Goal: Transaction & Acquisition: Obtain resource

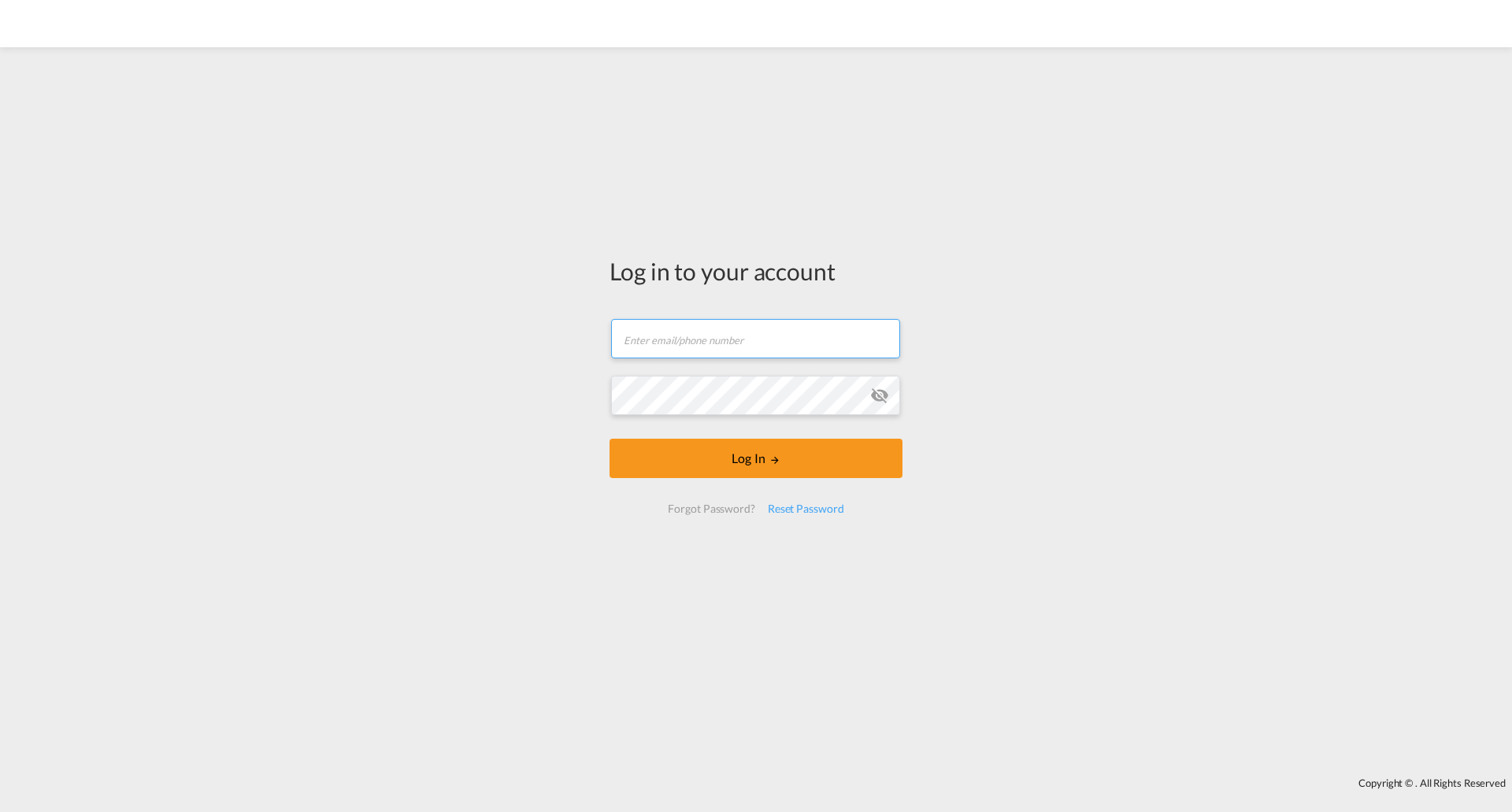
click at [705, 338] on input "text" at bounding box center [755, 339] width 289 height 40
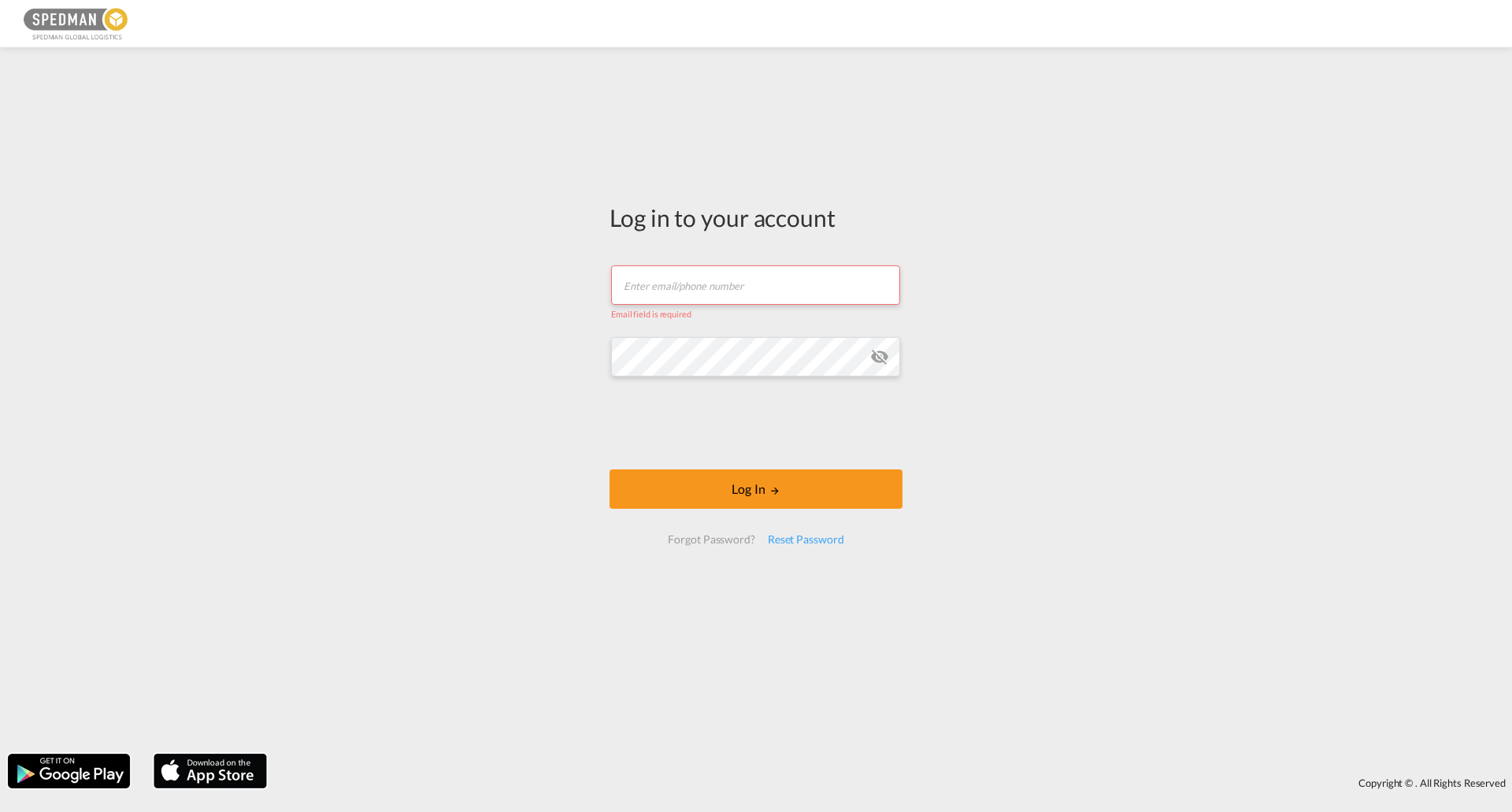
click at [667, 298] on input "text" at bounding box center [755, 285] width 289 height 40
type input "[EMAIL_ADDRESS][DOMAIN_NAME]"
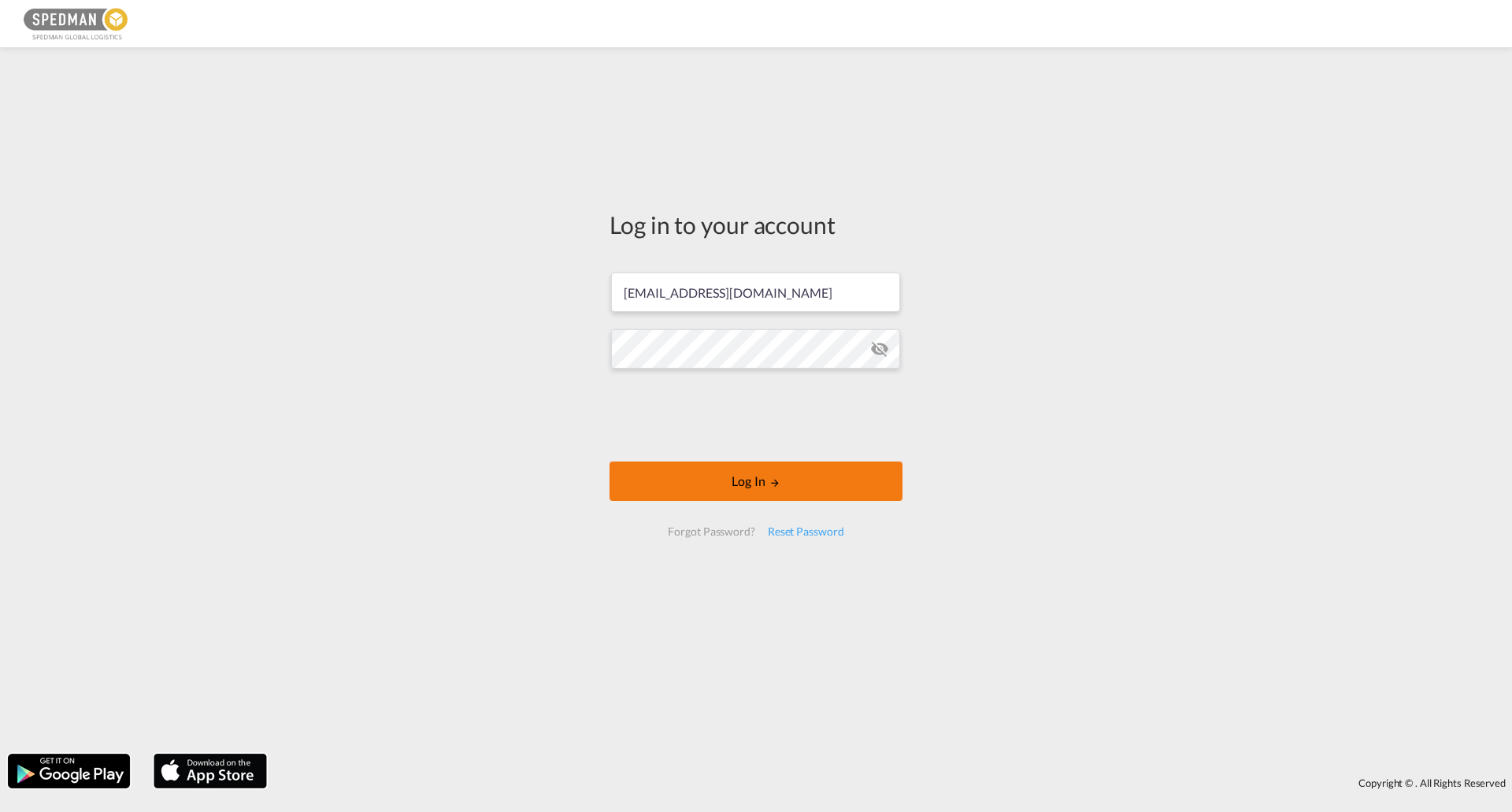
click at [768, 490] on button "Log In" at bounding box center [755, 481] width 293 height 40
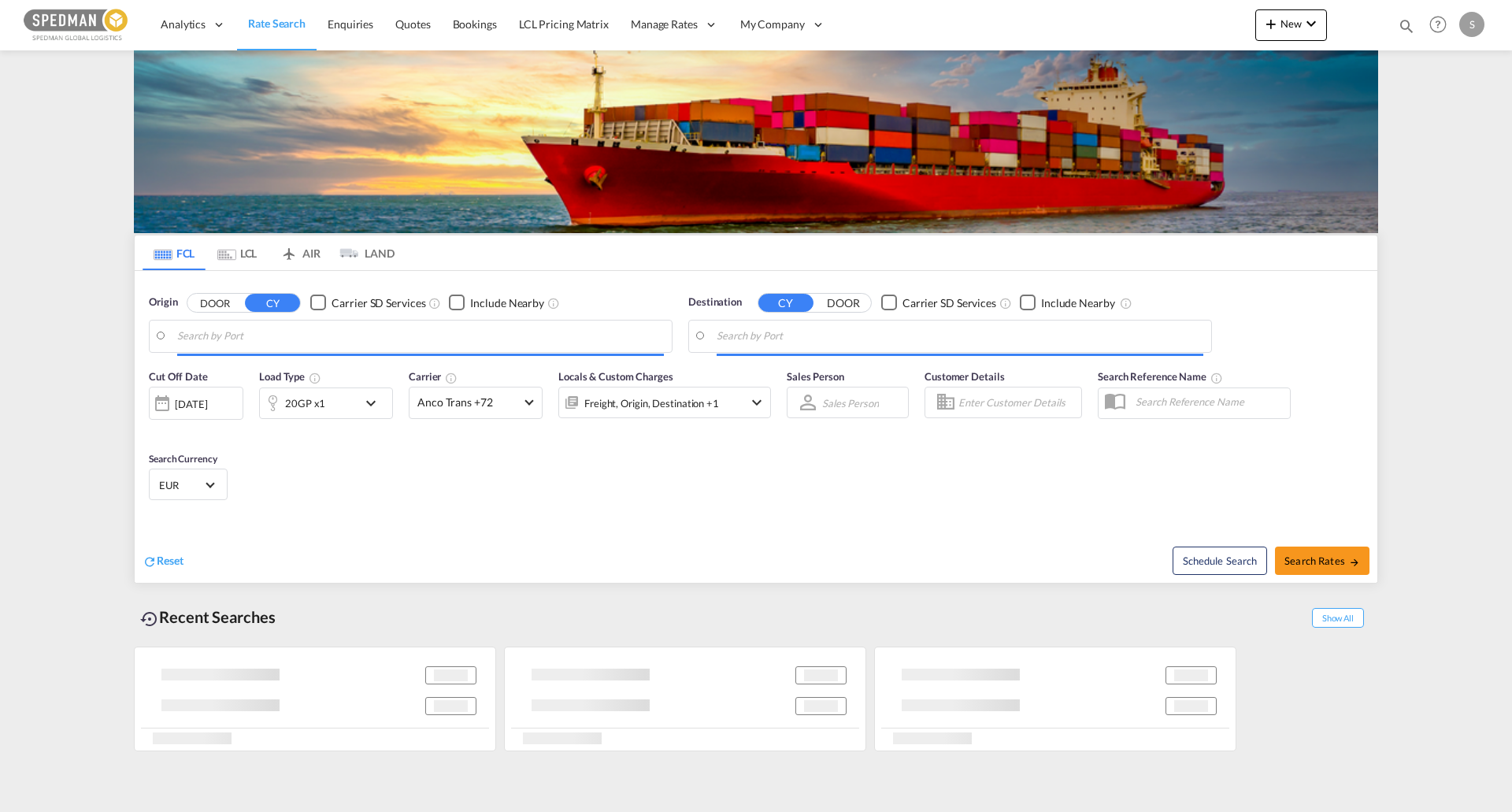
click at [245, 334] on input "Search by Port" at bounding box center [420, 336] width 487 height 24
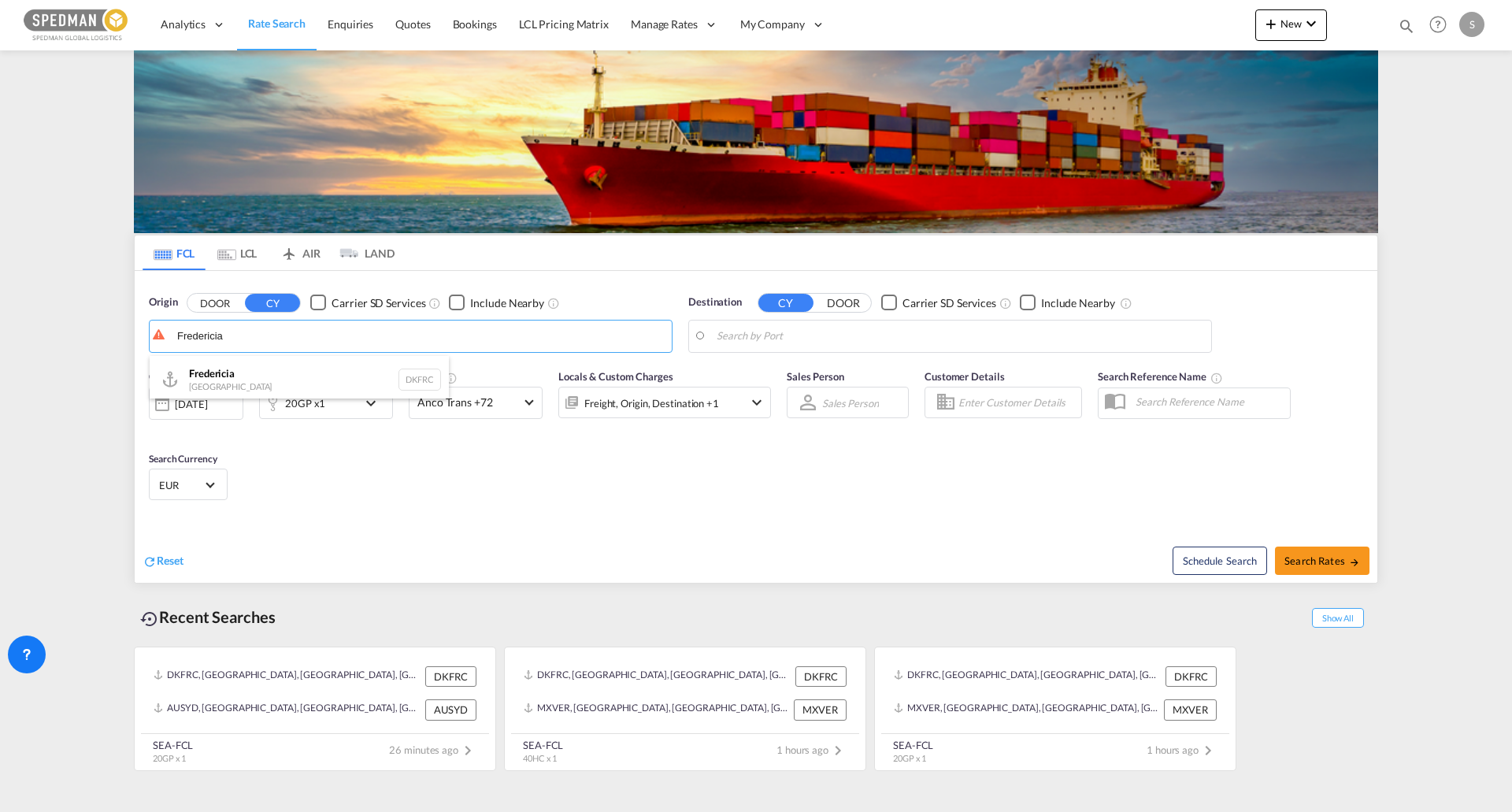
click at [283, 376] on div "Fredericia [GEOGRAPHIC_DATA] DKFRC" at bounding box center [299, 379] width 299 height 47
type input "[GEOGRAPHIC_DATA], DKFRC"
click at [829, 333] on body "Analytics Reports Dashboard Rate Search Enquiries Quotes Bookings" at bounding box center [756, 406] width 1512 height 812
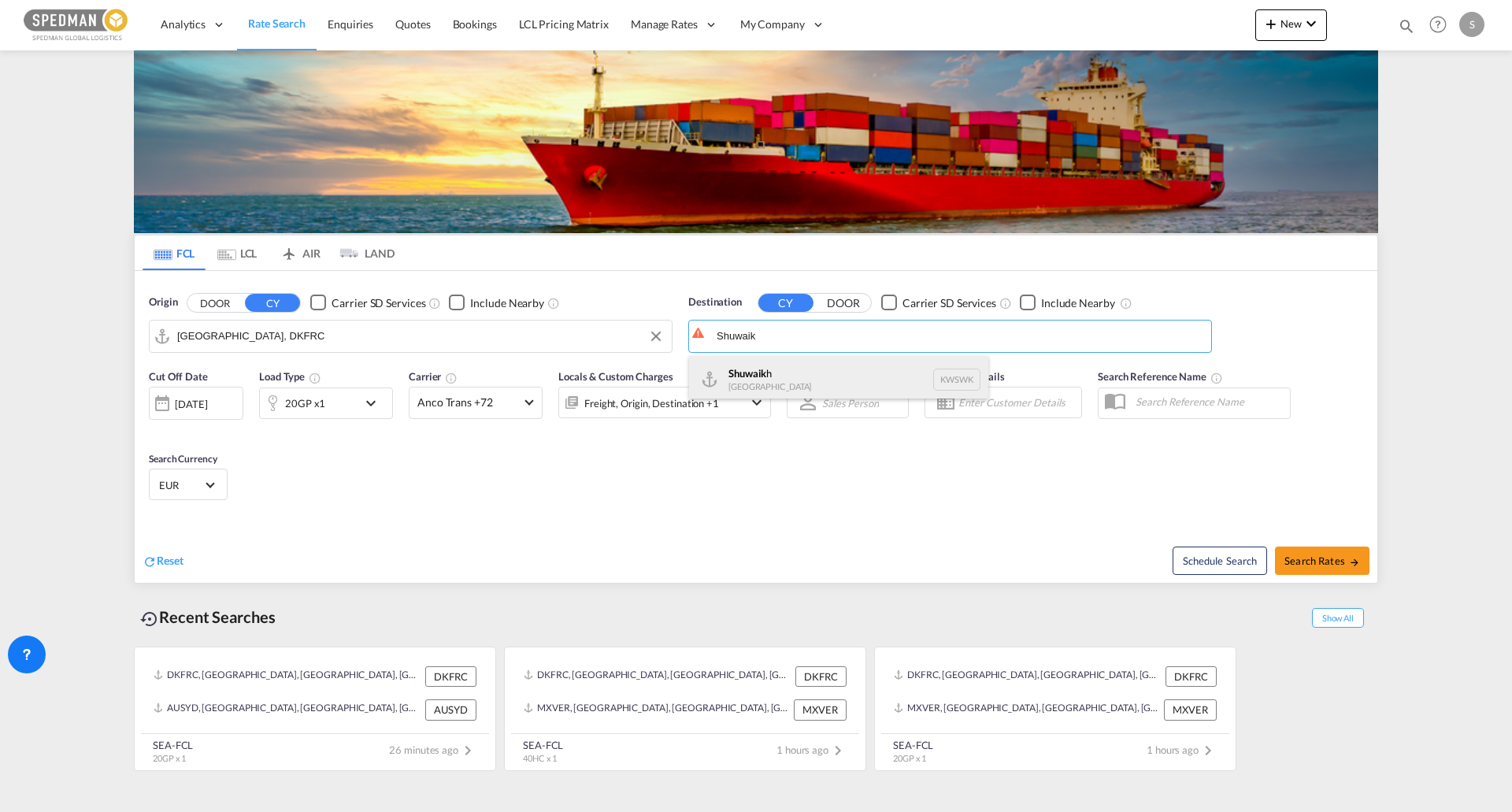
click at [813, 382] on div "Shuwaik h [GEOGRAPHIC_DATA] KWSWK" at bounding box center [839, 379] width 299 height 47
type input "Shuwaikh, KWSWK"
click at [380, 401] on md-icon "icon-chevron-down" at bounding box center [375, 404] width 27 height 19
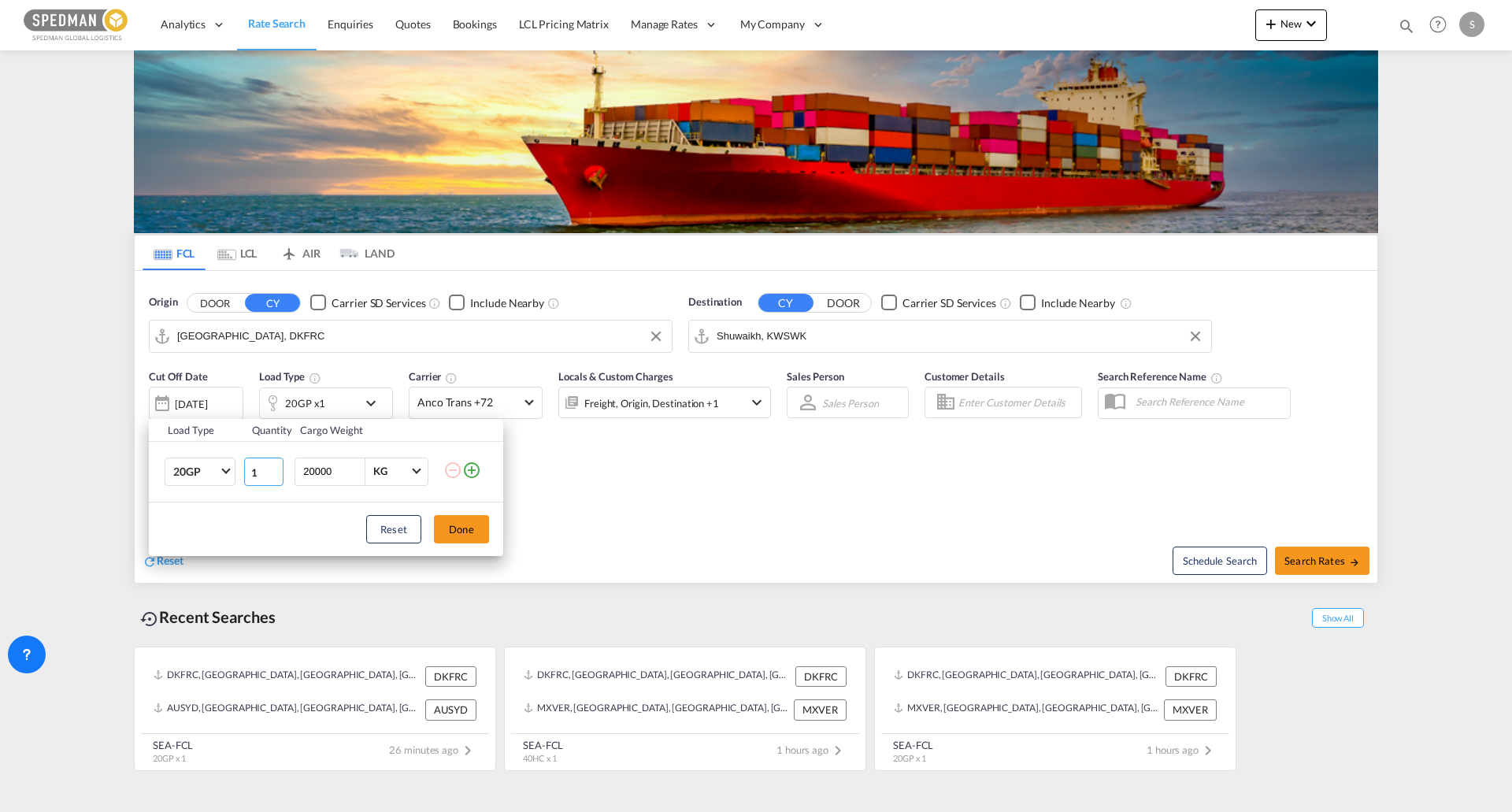
click at [244, 470] on input "1" at bounding box center [264, 472] width 40 height 29
drag, startPoint x: 229, startPoint y: 478, endPoint x: 223, endPoint y: 484, distance: 8.5
click at [228, 479] on md-select-value "20GP" at bounding box center [202, 472] width 63 height 27
click at [211, 543] on md-option "40HC" at bounding box center [214, 547] width 107 height 38
drag, startPoint x: 480, startPoint y: 532, endPoint x: 330, endPoint y: 543, distance: 150.4
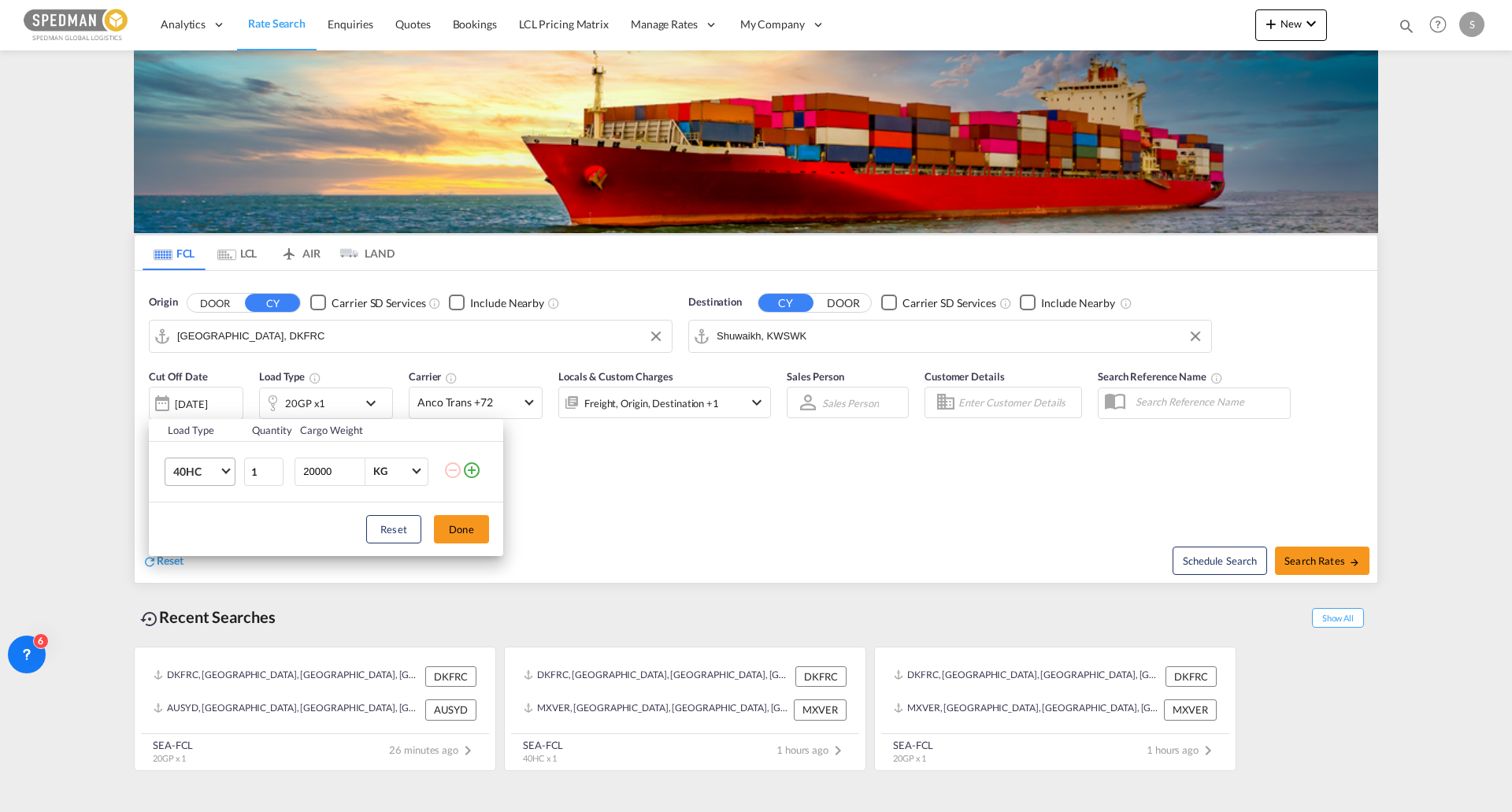
click at [479, 532] on button "Done" at bounding box center [461, 529] width 55 height 29
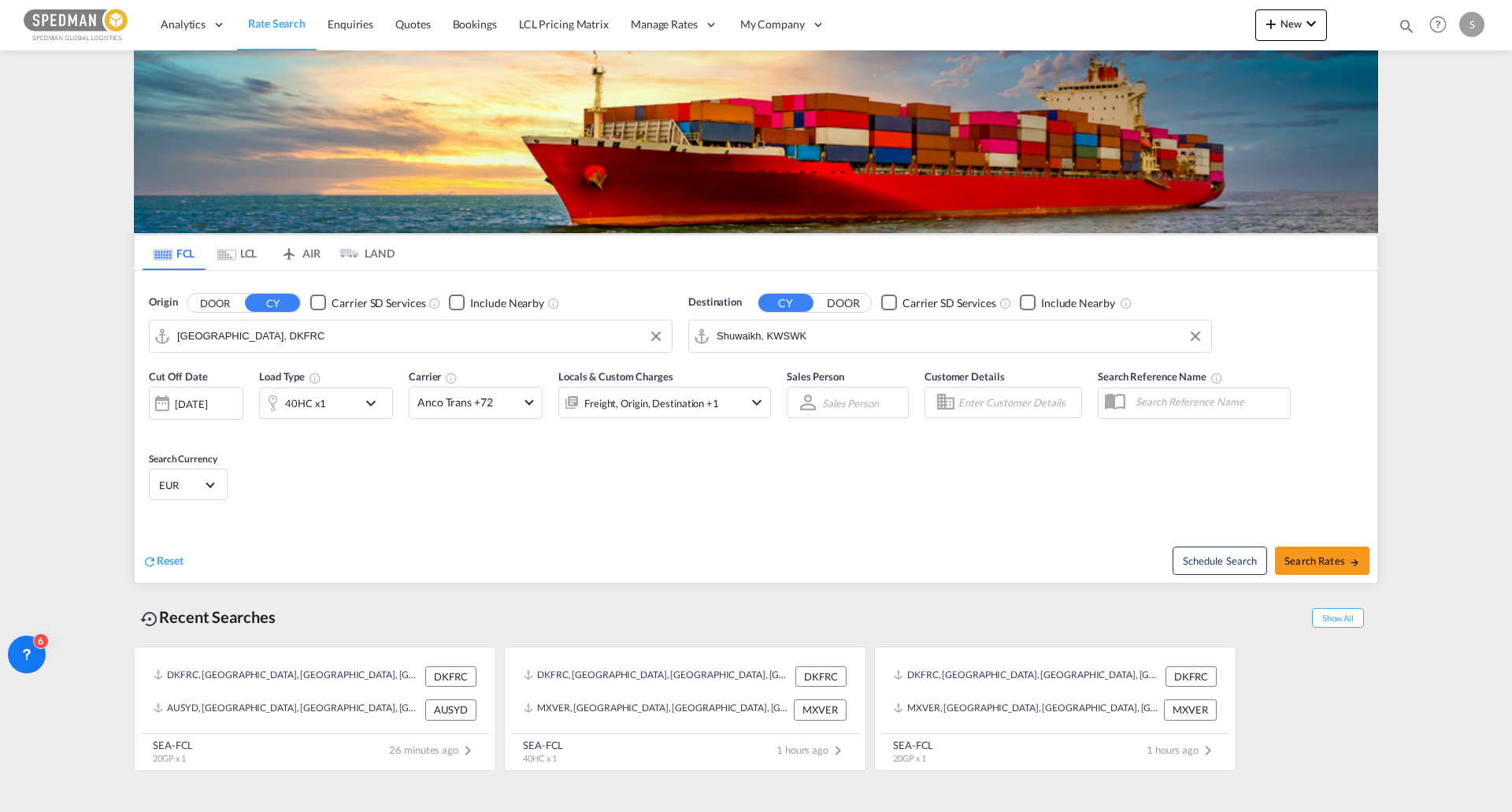
drag, startPoint x: 205, startPoint y: 485, endPoint x: 210, endPoint y: 498, distance: 13.9
click at [209, 497] on div "EUR د.إ AED [GEOGRAPHIC_DATA] Dirham Af AFN Afghan afghani Lek ALL [GEOGRAPHIC_…" at bounding box center [187, 485] width 79 height 32
click at [201, 493] on span "EUR" at bounding box center [181, 485] width 44 height 14
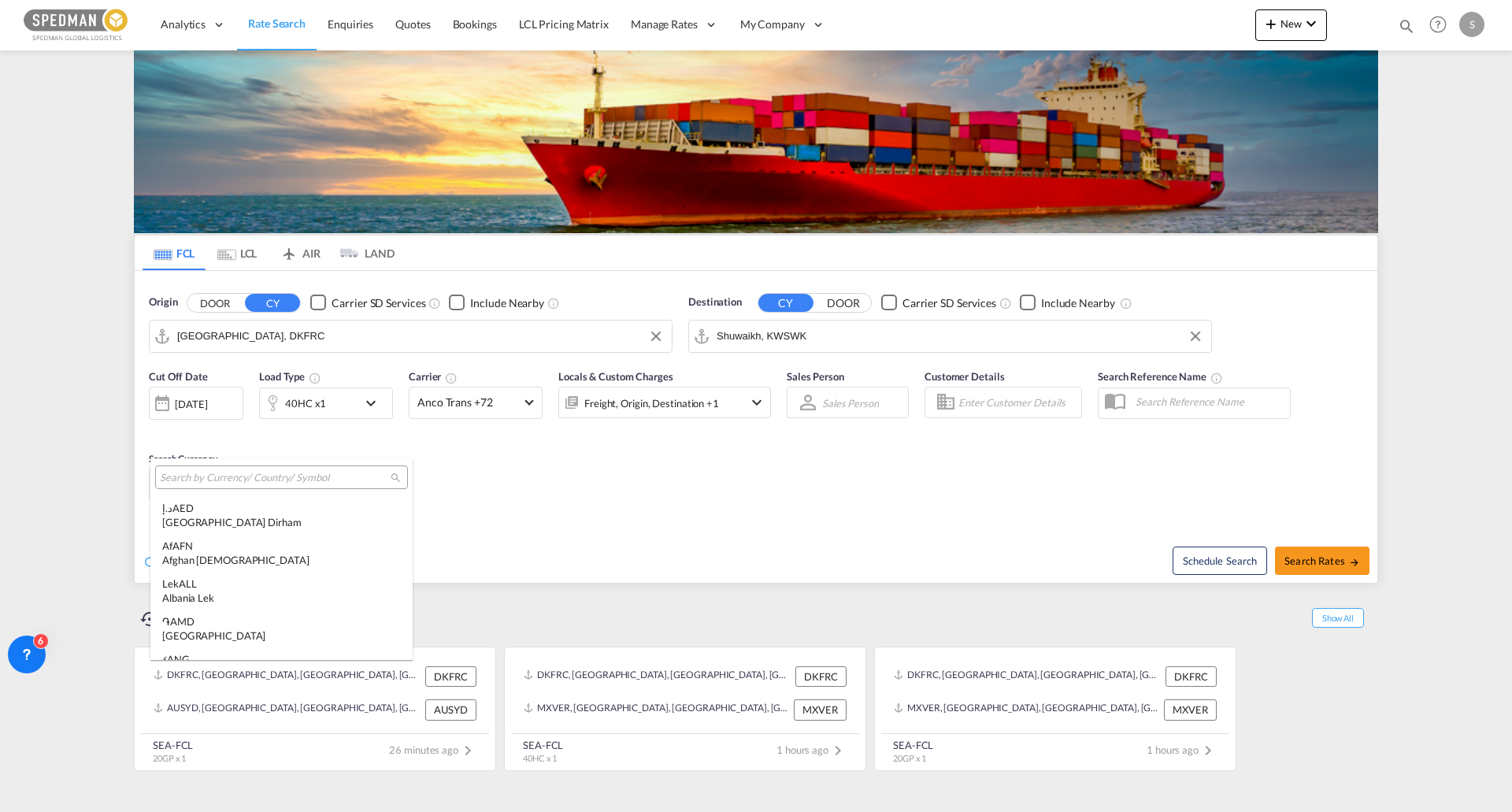
scroll to position [1582, 0]
click at [206, 489] on div at bounding box center [281, 478] width 253 height 24
click at [214, 482] on input "search" at bounding box center [275, 478] width 231 height 14
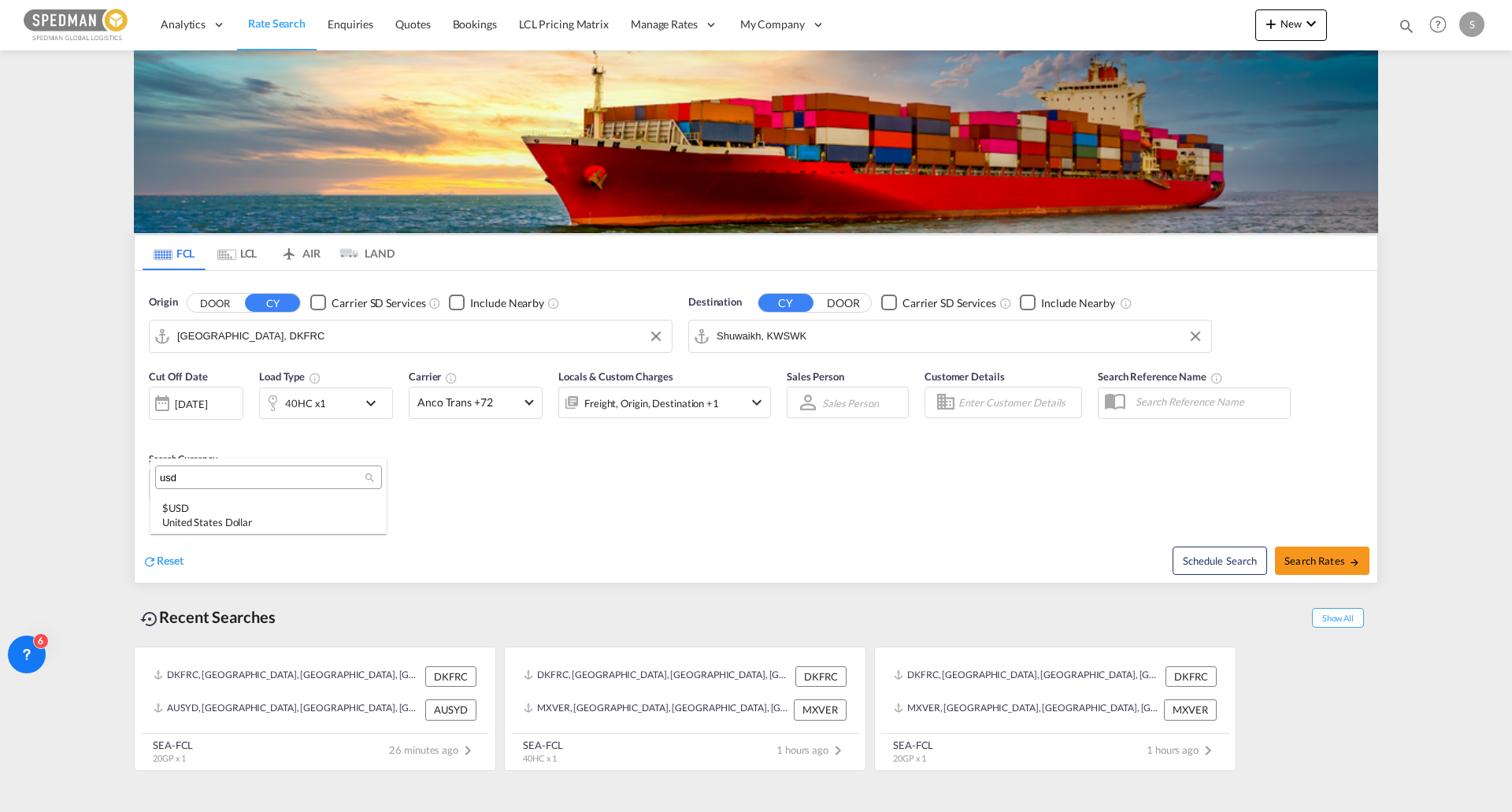
type input "usd"
click at [214, 502] on div "$ USD United States Dollar" at bounding box center [268, 516] width 213 height 29
click at [1297, 555] on span "Search Rates" at bounding box center [1321, 561] width 75 height 13
type input "DKFRC to KWSWK / [DATE]"
